Goal: Transaction & Acquisition: Obtain resource

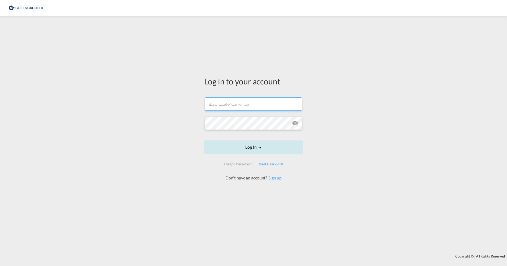
type input "[PERSON_NAME][EMAIL_ADDRESS][PERSON_NAME][DOMAIN_NAME]"
click at [247, 146] on button "Log In" at bounding box center [253, 146] width 99 height 13
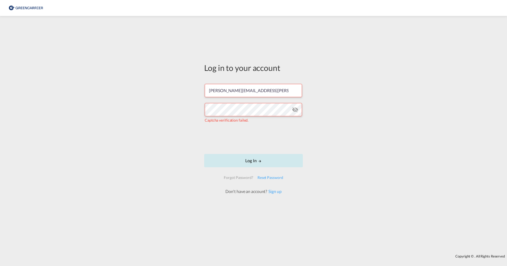
click at [251, 158] on button "Log In" at bounding box center [253, 160] width 99 height 13
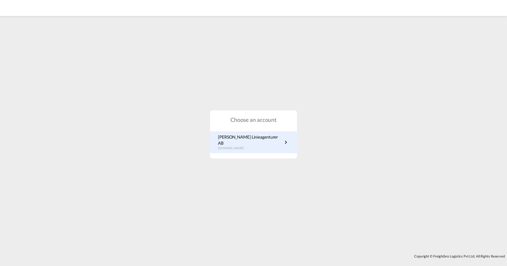
click at [255, 146] on p "[DOMAIN_NAME]" at bounding box center [250, 148] width 65 height 5
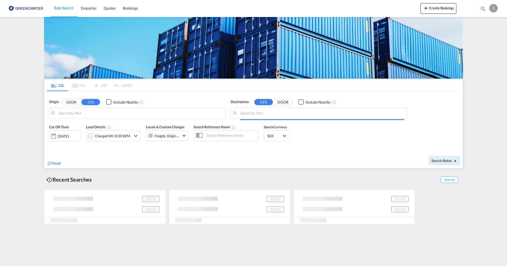
type input "Gothenburg (Goteborg), SEGOT"
type input "BGN/PCGN1956 - HAMAD, QAHMD"
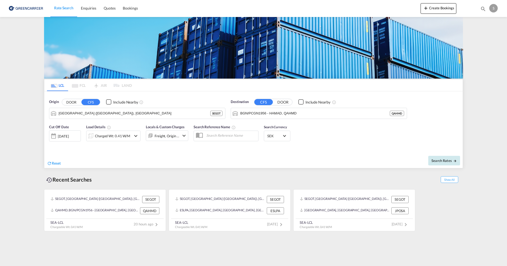
click at [447, 165] on button "Search Rates" at bounding box center [444, 161] width 32 height 10
type input "SEGOT to QAHMD / 9 Oct 2025"
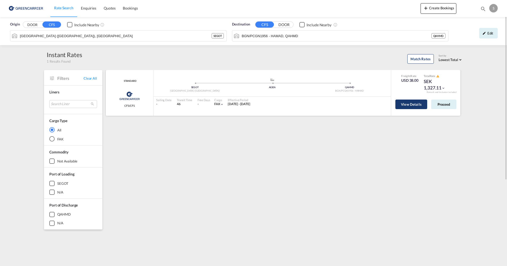
click at [405, 103] on button "View Details" at bounding box center [411, 104] width 32 height 10
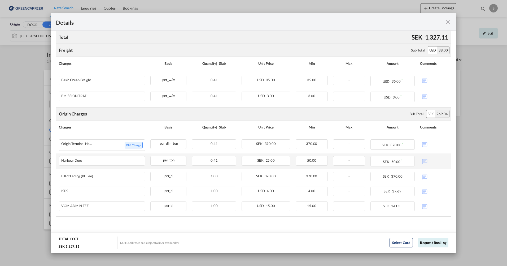
scroll to position [71, 0]
